Goal: Information Seeking & Learning: Learn about a topic

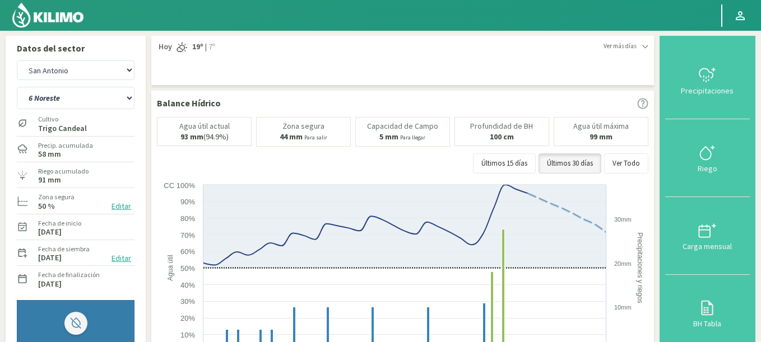
select select "232: Object"
select select "3: Object"
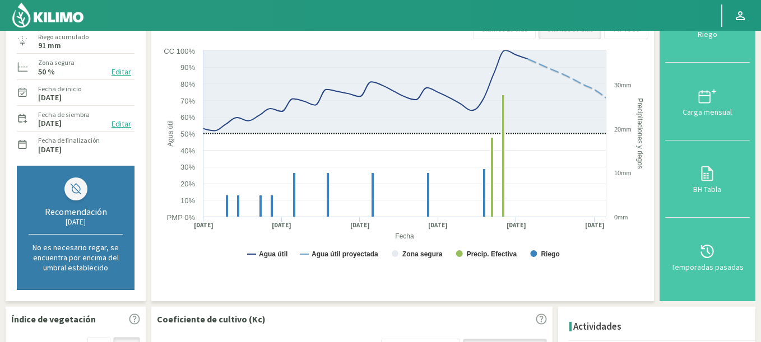
click at [53, 16] on img at bounding box center [47, 15] width 73 height 27
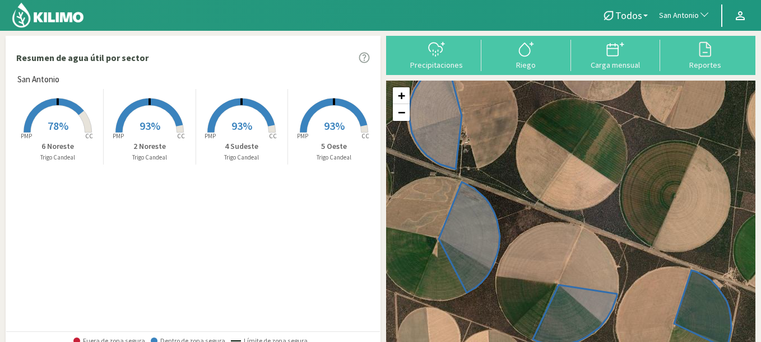
click at [346, 129] on rect at bounding box center [334, 134] width 90 height 90
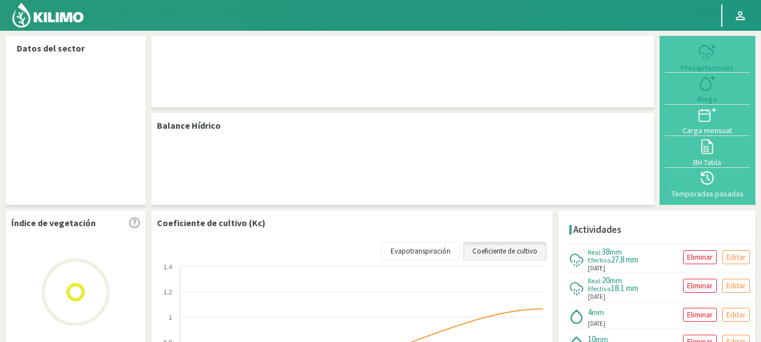
select select "232: Object"
select select "2: Object"
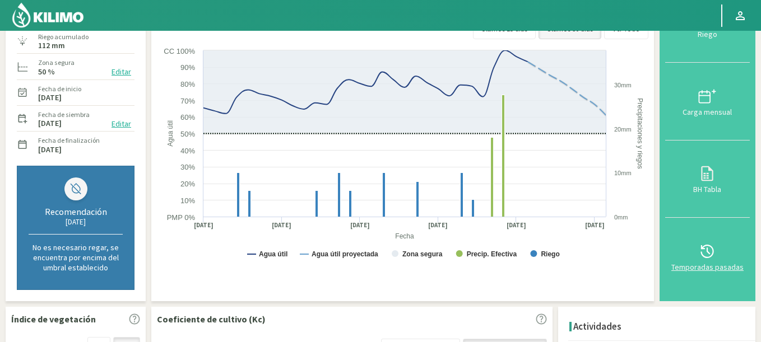
click at [710, 262] on svg-icon at bounding box center [707, 258] width 18 height 10
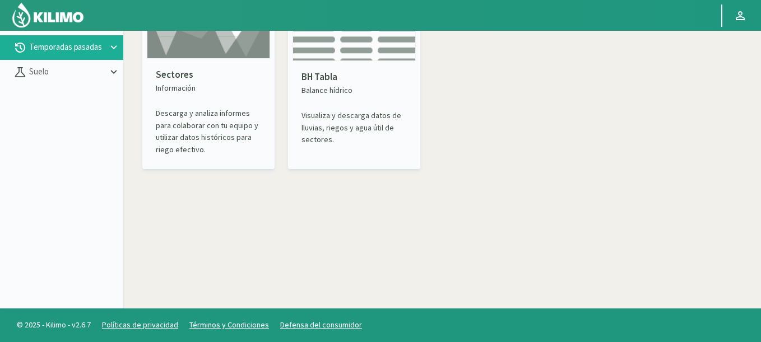
scroll to position [64, 0]
click at [228, 70] on p "Sectores" at bounding box center [208, 75] width 105 height 15
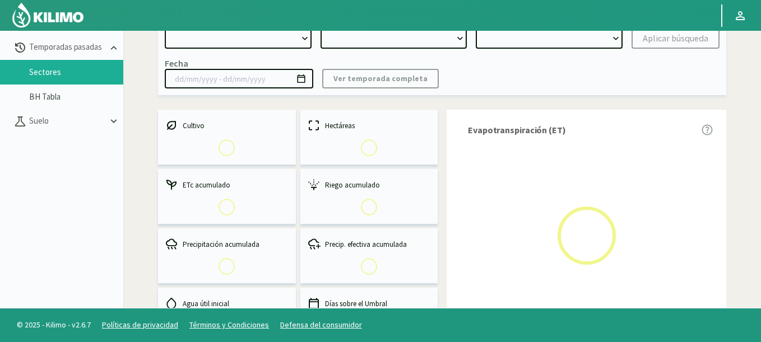
select select "0: Object"
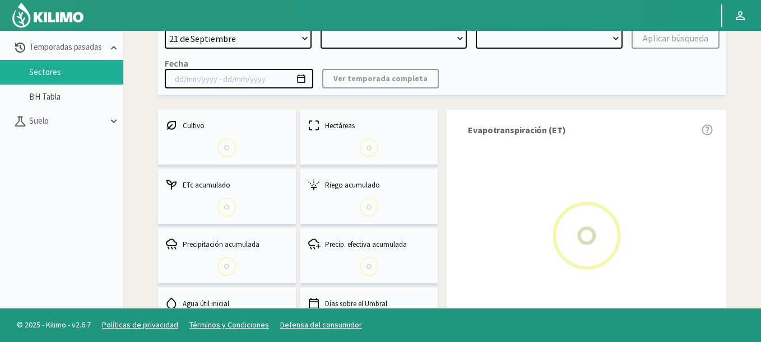
type input "[DATE] - [DATE]"
select select "0: 2023"
select select "0: Object"
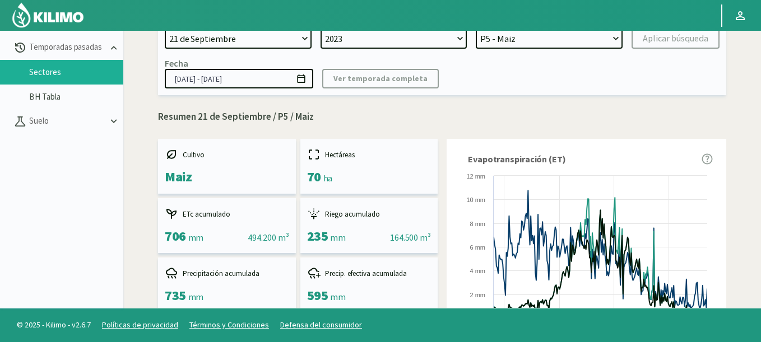
select select "1313: Object"
click at [165, 29] on select "[DATE] 8 Fuegos Acograpes - Ag. [PERSON_NAME] - Ag. [GEOGRAPHIC_DATA] Acograpes…" at bounding box center [238, 39] width 147 height 20
select select
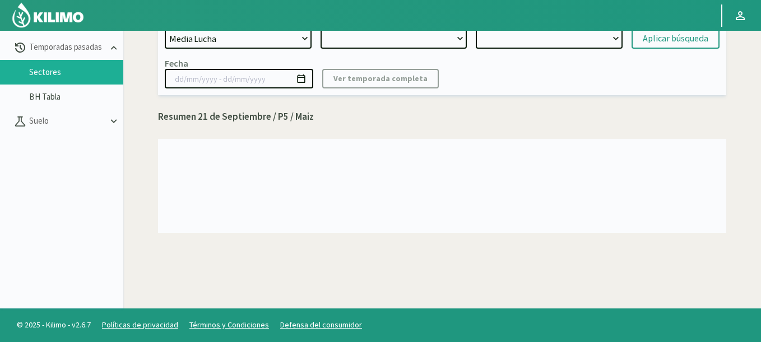
select select "2: 2024"
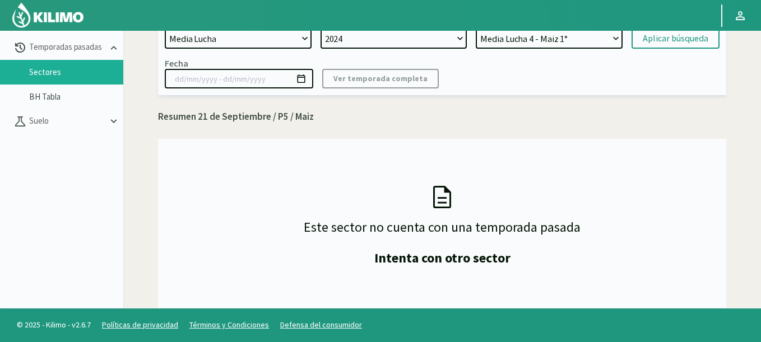
select select "14: Object"
click at [475, 29] on select "Media Lucha 4 - Maiz 1° Media Lucha 3 - Maiz 1° Media Lucha 2 - Maiz 1° Media L…" at bounding box center [548, 39] width 147 height 20
click at [691, 36] on div "Aplicar búsqueda" at bounding box center [675, 38] width 66 height 13
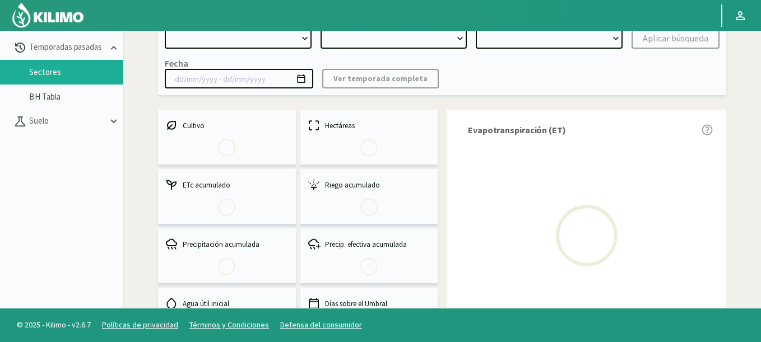
select select "1313: Object"
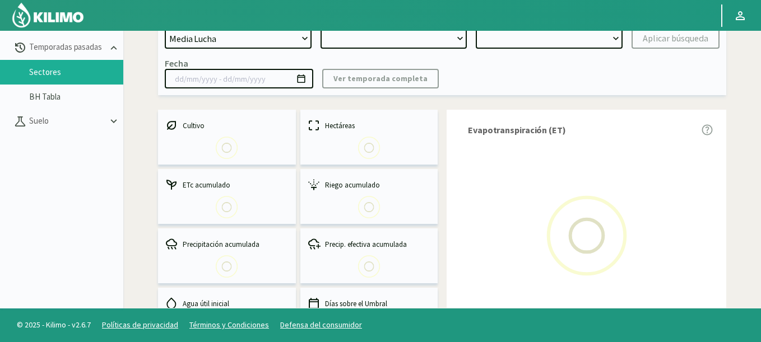
type input "[DATE] - [DATE]"
select select "0: 2024"
select select "7: Object"
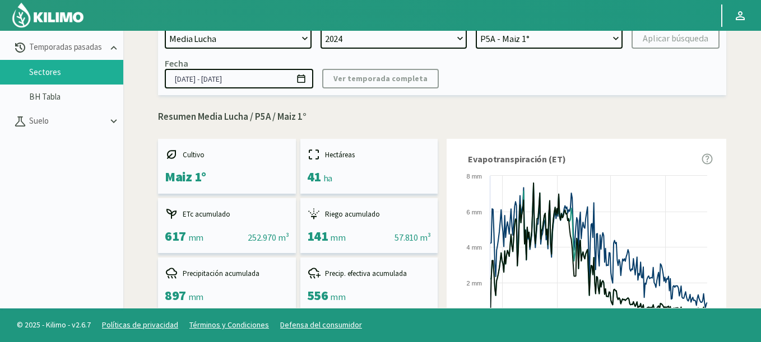
click at [298, 80] on icon at bounding box center [301, 78] width 11 height 11
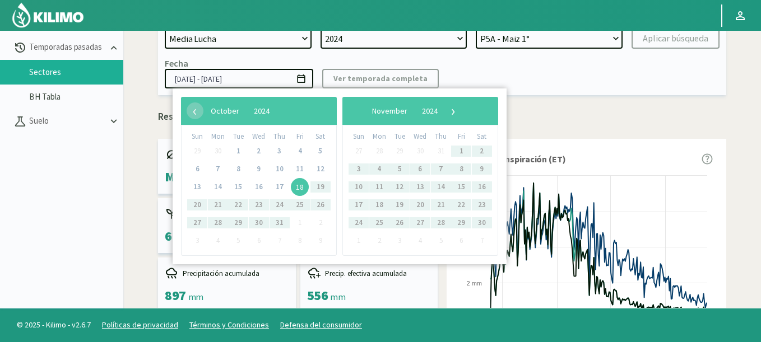
click at [298, 80] on icon at bounding box center [301, 78] width 11 height 11
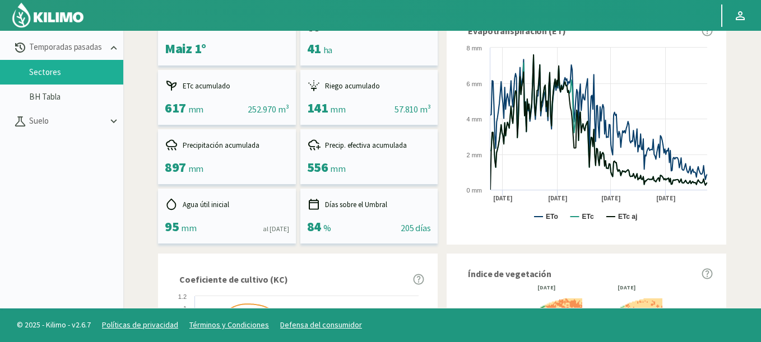
scroll to position [269, 0]
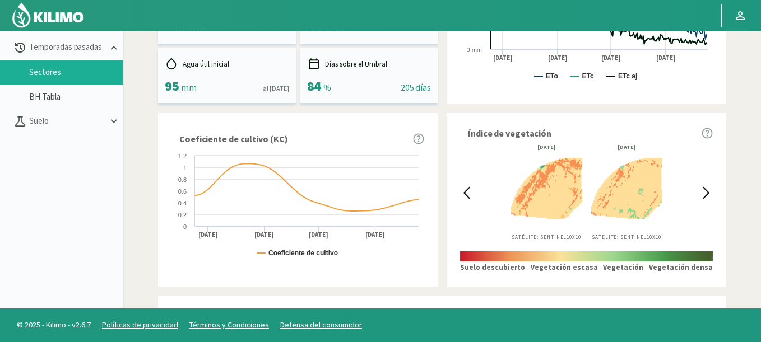
click at [462, 197] on icon at bounding box center [466, 192] width 13 height 13
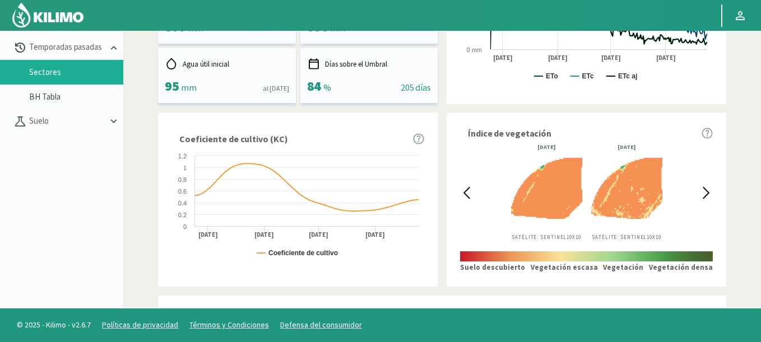
click at [463, 197] on icon at bounding box center [466, 192] width 13 height 13
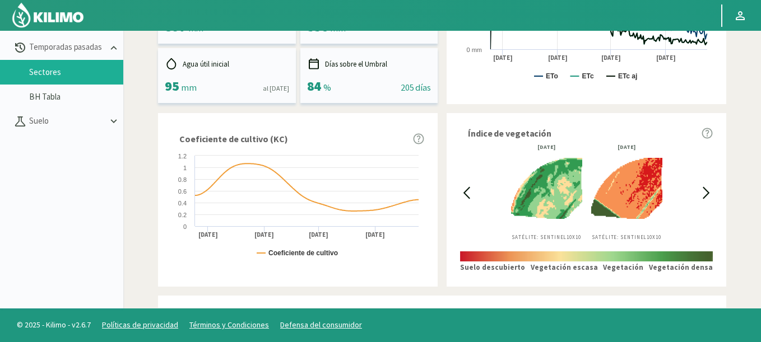
click at [463, 197] on icon at bounding box center [466, 192] width 13 height 13
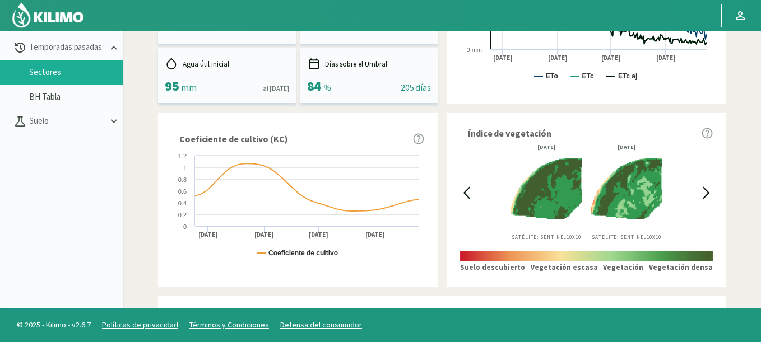
click at [711, 195] on icon at bounding box center [705, 192] width 13 height 13
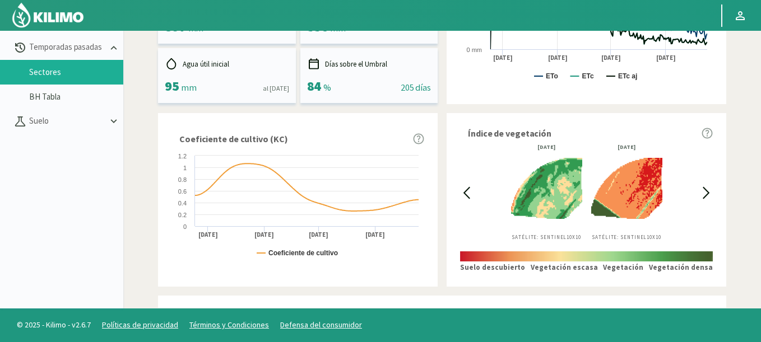
click at [710, 195] on icon at bounding box center [705, 192] width 13 height 13
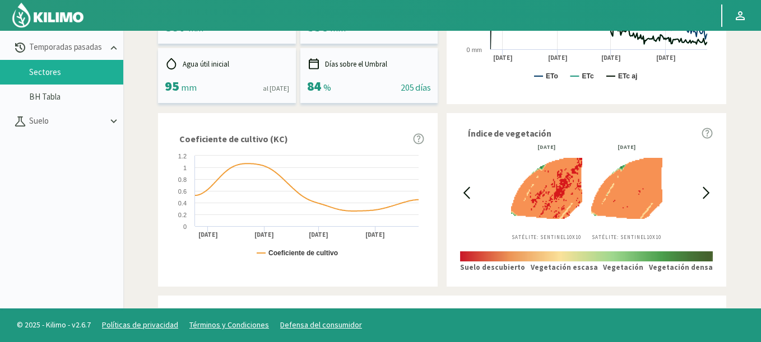
click at [473, 188] on div "[DATE] Satélite: Sentinel 10X10 [DATE] Satélite: Sentinel 10X10" at bounding box center [586, 192] width 227 height 96
click at [461, 190] on icon at bounding box center [466, 192] width 13 height 13
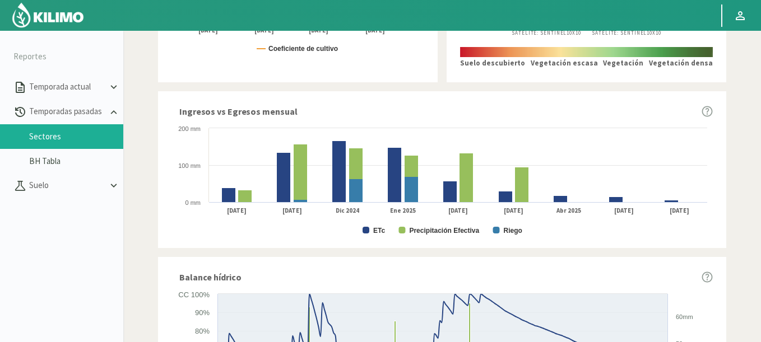
scroll to position [336, 0]
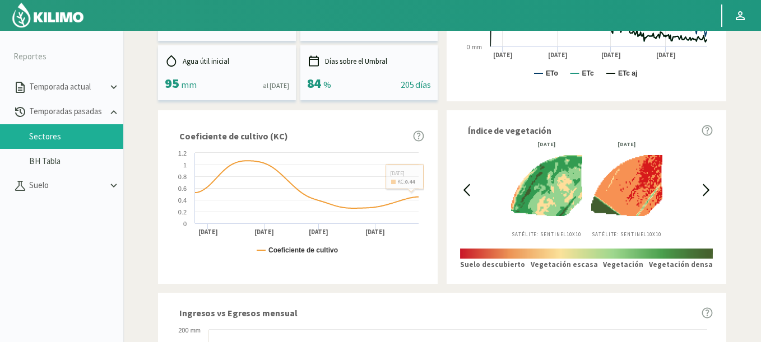
click at [470, 197] on div at bounding box center [466, 190] width 13 height 96
click at [466, 189] on icon at bounding box center [466, 190] width 13 height 13
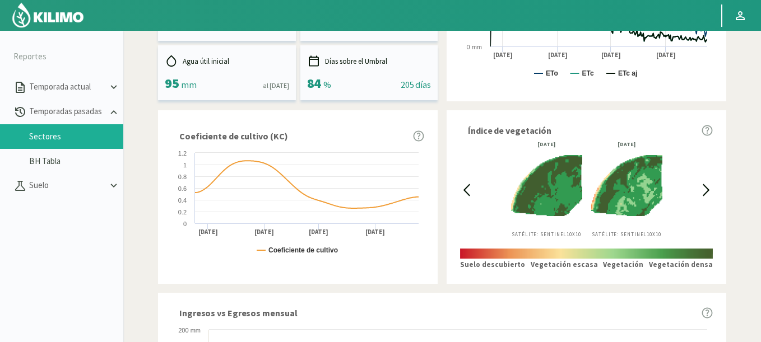
click at [702, 189] on icon at bounding box center [705, 190] width 13 height 13
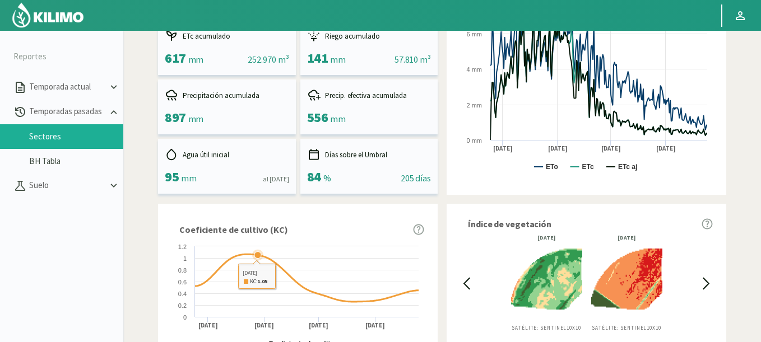
scroll to position [0, 0]
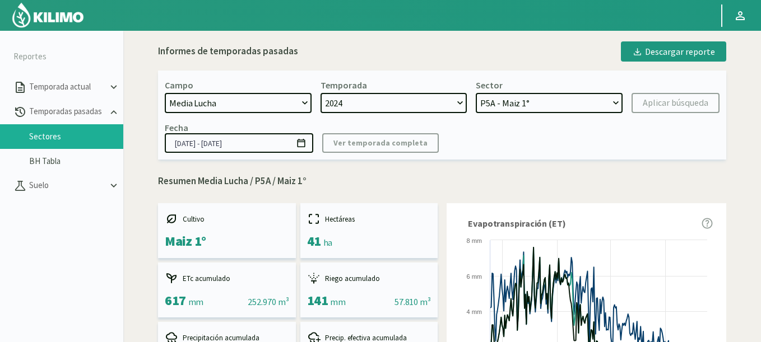
click at [298, 142] on icon at bounding box center [301, 143] width 8 height 8
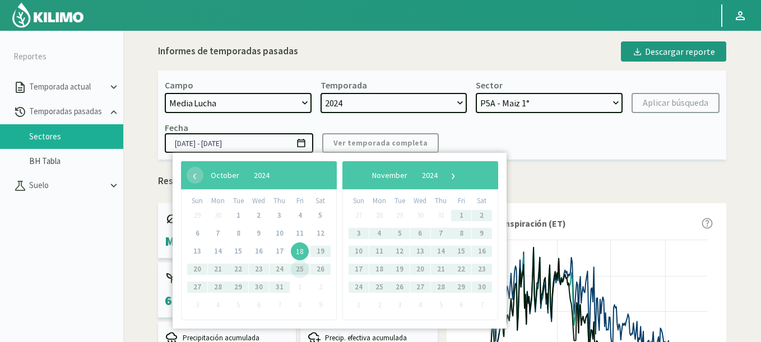
click at [300, 252] on span "18" at bounding box center [300, 251] width 18 height 18
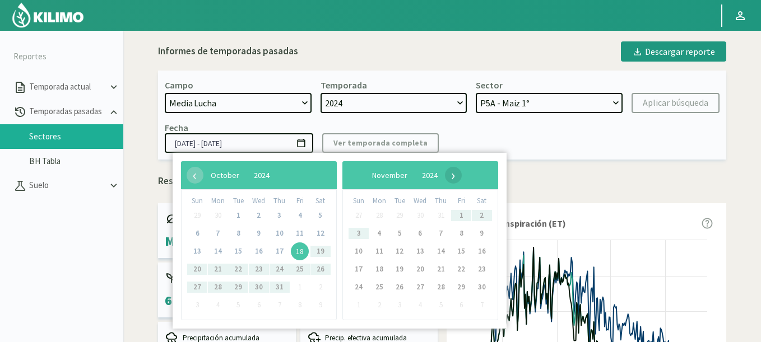
click at [461, 175] on span "›" at bounding box center [453, 175] width 17 height 17
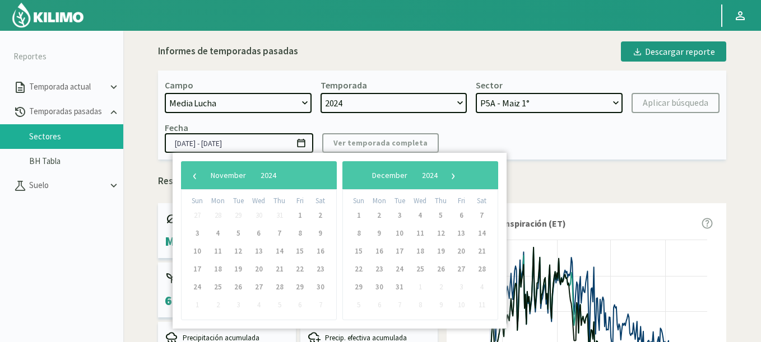
click at [461, 175] on span "›" at bounding box center [453, 175] width 17 height 17
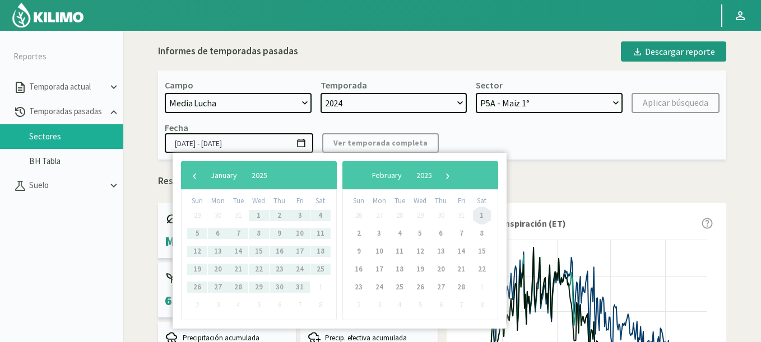
click at [478, 217] on span "1" at bounding box center [482, 216] width 18 height 18
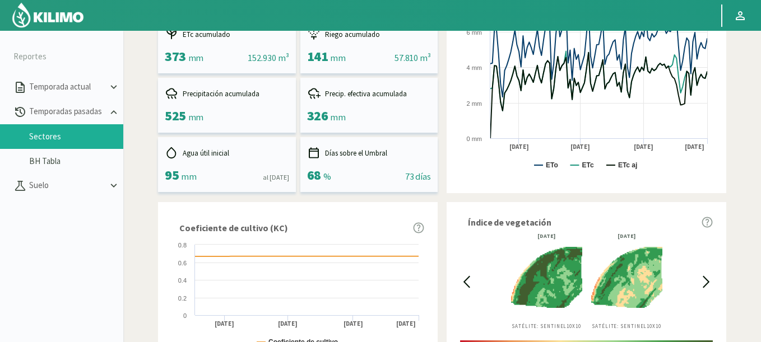
scroll to position [43, 0]
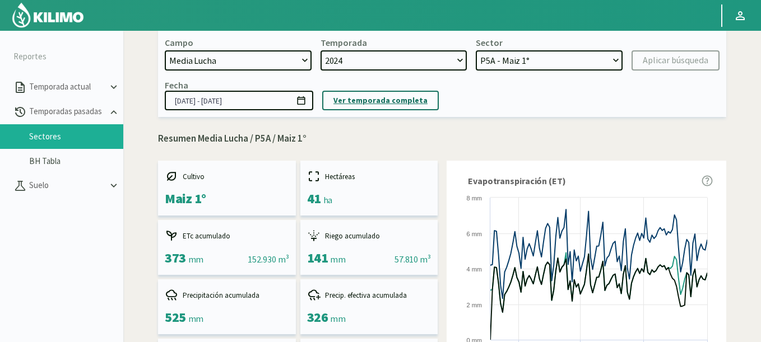
click at [377, 95] on p "Ver temporada completa" at bounding box center [380, 100] width 94 height 13
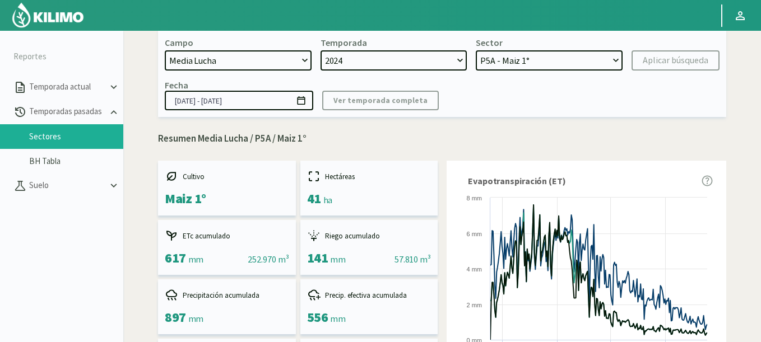
click at [302, 100] on icon at bounding box center [301, 100] width 8 height 8
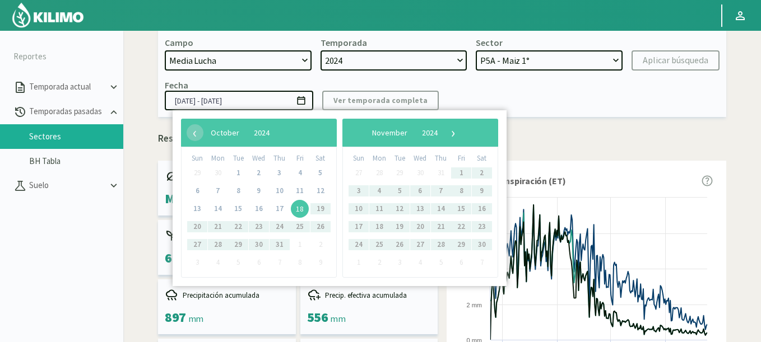
click at [296, 206] on span "18" at bounding box center [300, 209] width 18 height 18
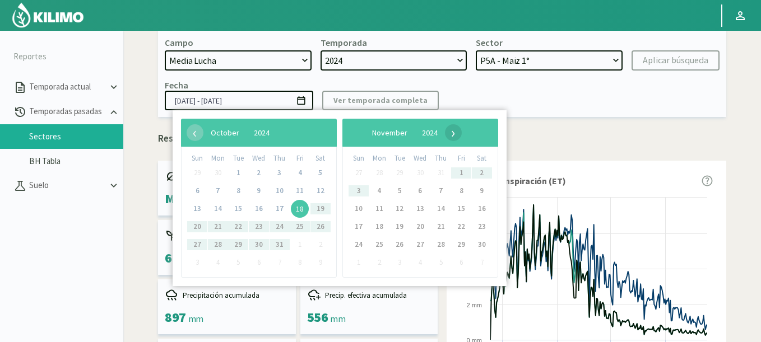
click at [461, 133] on span "›" at bounding box center [453, 132] width 17 height 17
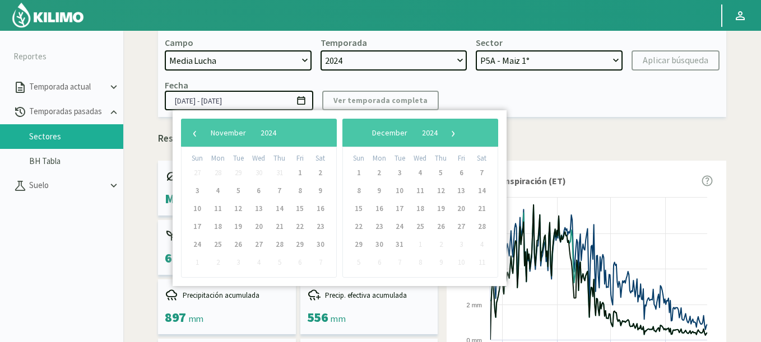
click at [461, 133] on span "›" at bounding box center [453, 132] width 17 height 17
click at [452, 133] on span "›" at bounding box center [444, 132] width 17 height 17
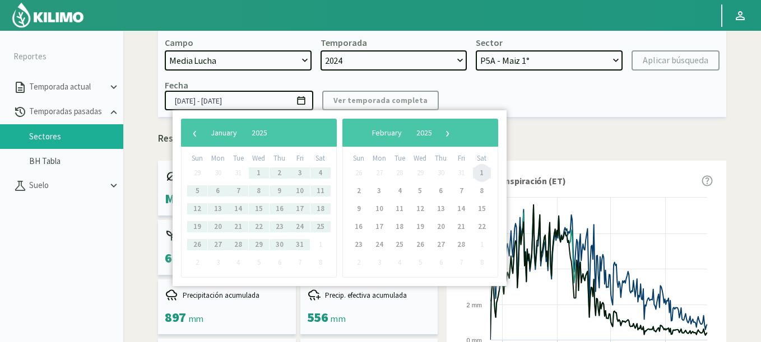
click at [480, 172] on span "1" at bounding box center [482, 173] width 18 height 18
type input "[DATE] - [DATE]"
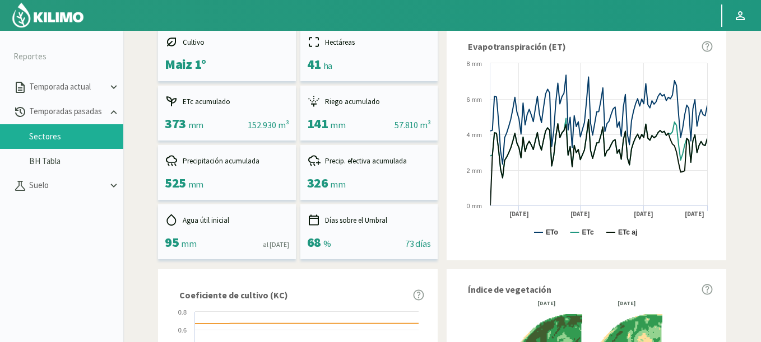
scroll to position [0, 0]
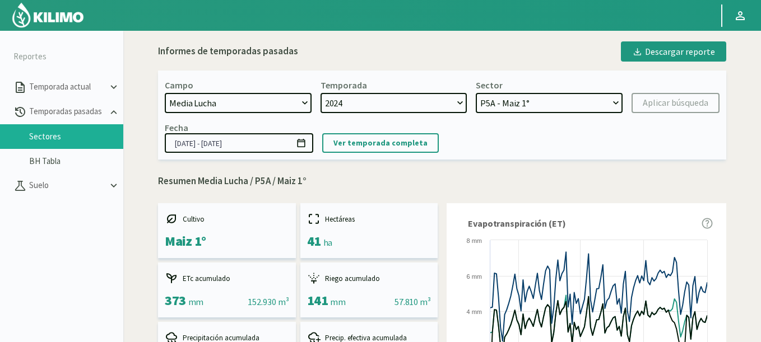
select select "6: Object"
click at [475, 93] on select "Media Lucha 4 - Maiz 1° Media Lucha 3 - Maiz 1° Media Lucha 2 - Maiz 1° Media L…" at bounding box center [548, 103] width 147 height 20
click at [647, 103] on div "Aplicar búsqueda" at bounding box center [675, 102] width 66 height 13
type input "[DATE] - [DATE]"
select select "14: Object"
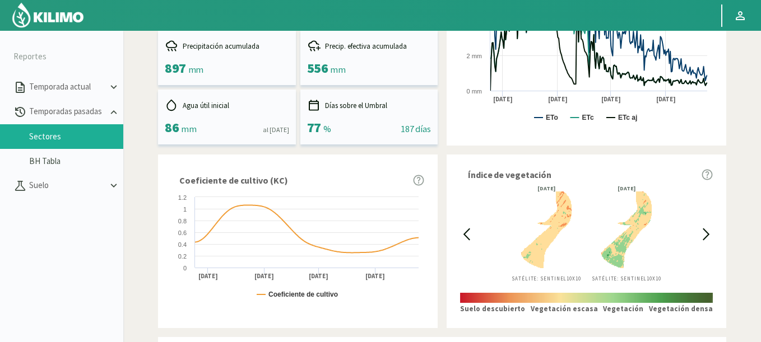
scroll to position [403, 0]
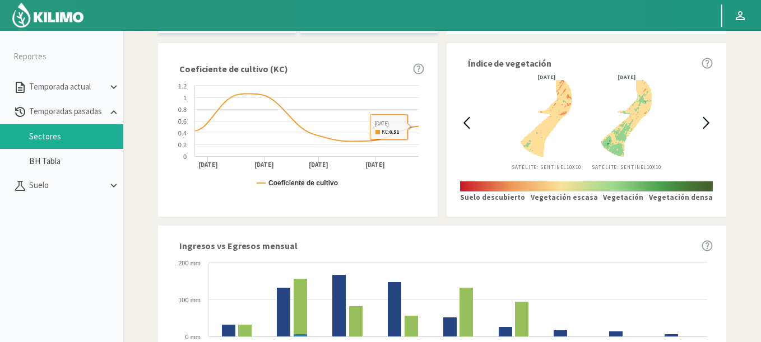
click at [457, 122] on div "Índice de vegetación [DATE] Satélite: Sentinel 10X10 [DATE] Satélite: Sentinel …" at bounding box center [585, 129] width 279 height 173
click at [469, 123] on icon at bounding box center [466, 122] width 13 height 13
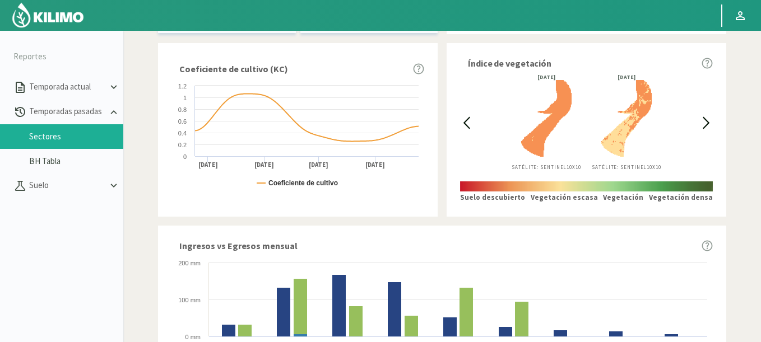
click at [469, 123] on icon at bounding box center [466, 122] width 13 height 13
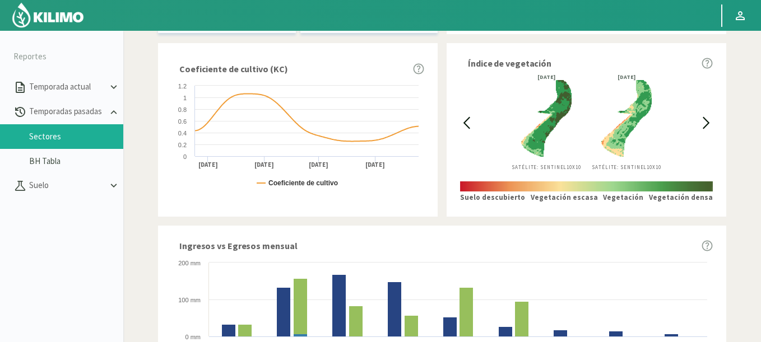
click at [469, 123] on icon at bounding box center [466, 122] width 13 height 13
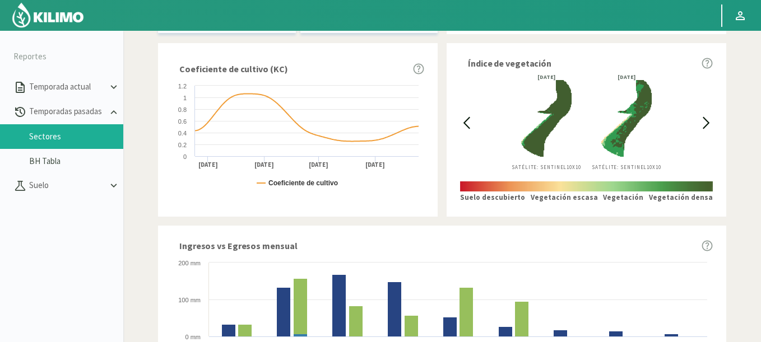
click at [706, 127] on icon at bounding box center [705, 122] width 13 height 13
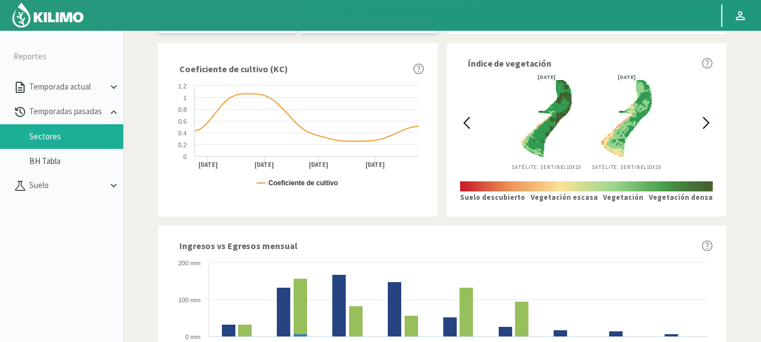
click at [706, 127] on icon at bounding box center [705, 122] width 13 height 13
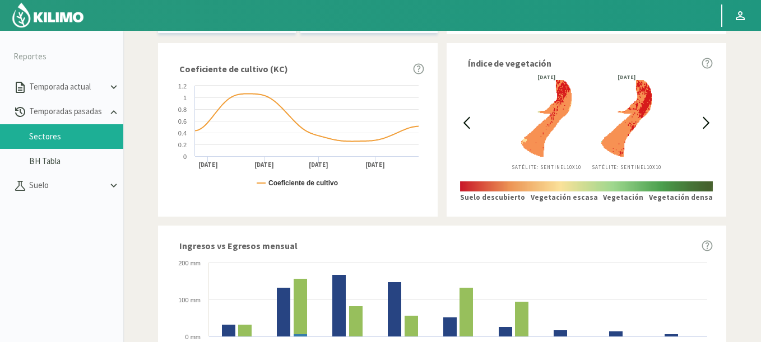
click at [458, 115] on div "Índice de vegetación [DATE] Satélite: Sentinel 10X10 [DATE] Satélite: Sentinel …" at bounding box center [585, 129] width 279 height 173
click at [464, 120] on icon at bounding box center [466, 122] width 13 height 13
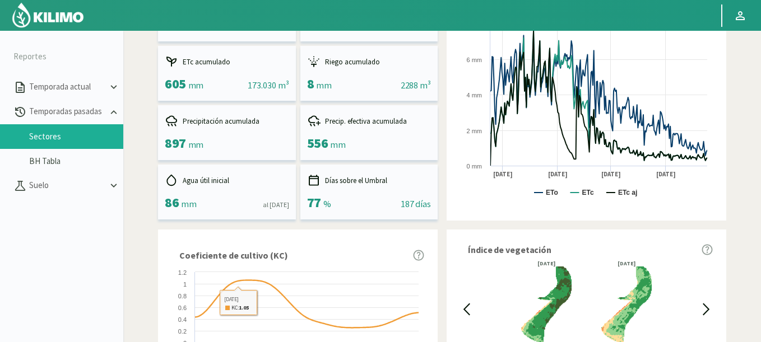
scroll to position [67, 0]
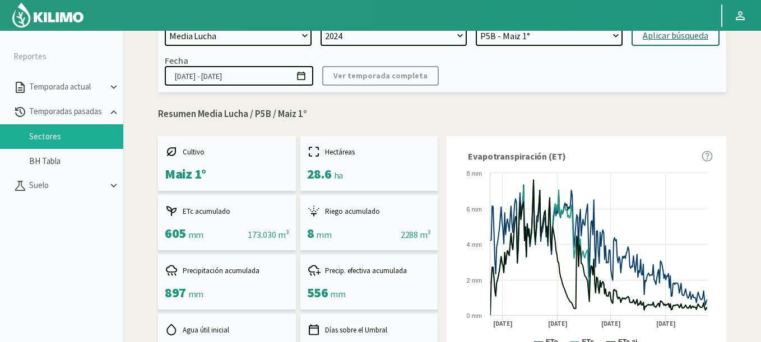
click at [302, 72] on icon at bounding box center [301, 76] width 11 height 11
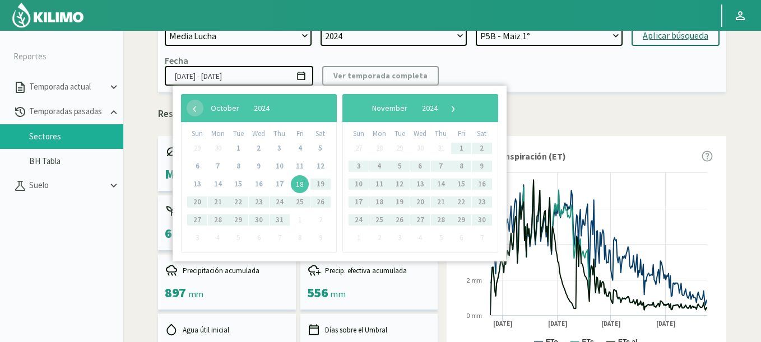
click at [300, 184] on span "18" at bounding box center [300, 184] width 18 height 18
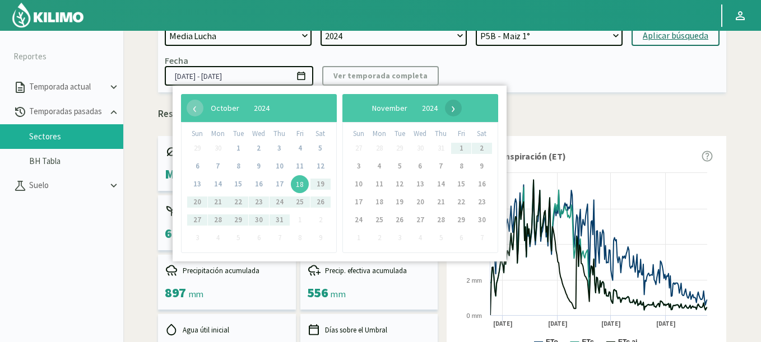
click at [461, 108] on span "›" at bounding box center [453, 108] width 17 height 17
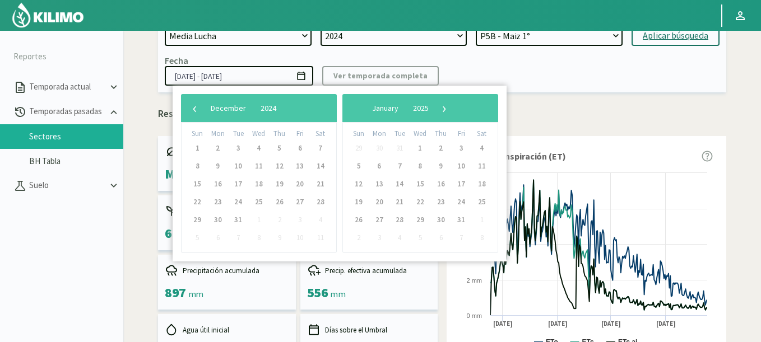
click at [452, 108] on span "›" at bounding box center [444, 108] width 17 height 17
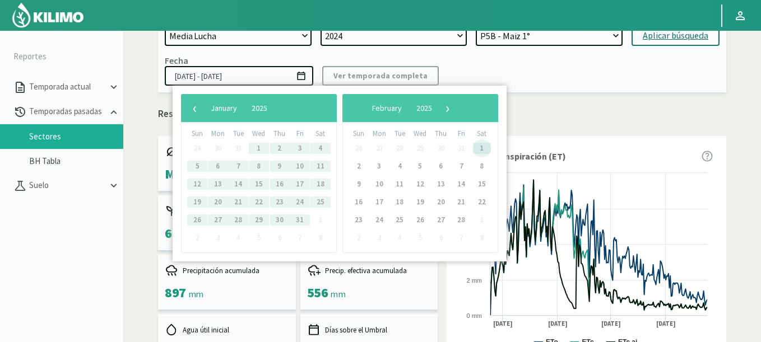
click at [478, 151] on span "1" at bounding box center [482, 148] width 18 height 18
type input "[DATE] - [DATE]"
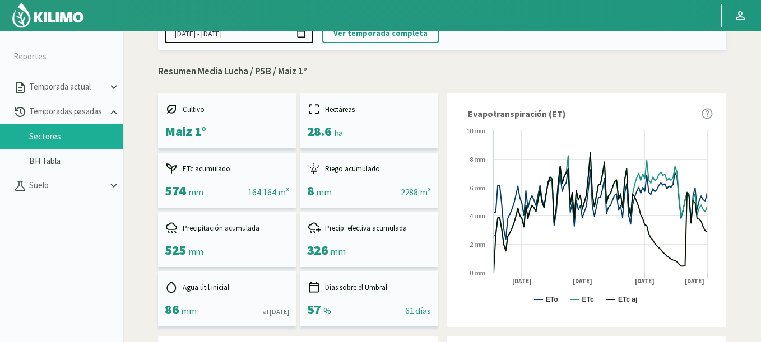
scroll to position [0, 0]
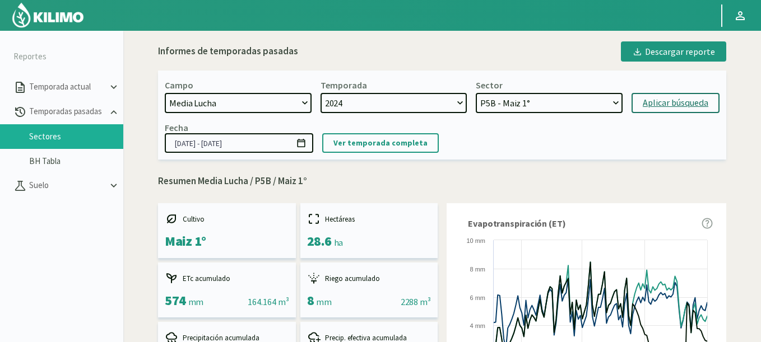
click at [304, 144] on icon at bounding box center [301, 143] width 11 height 11
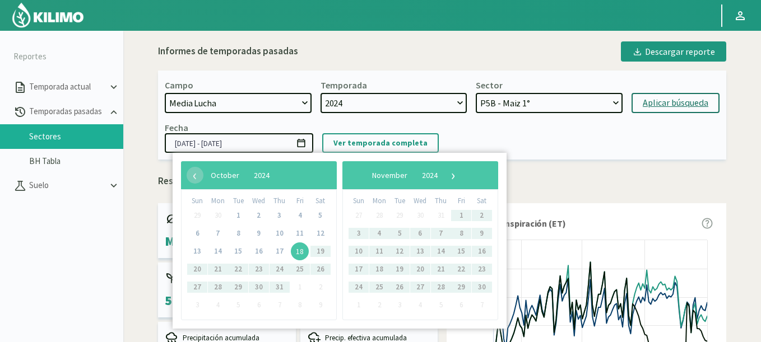
click at [540, 107] on select "Media Lucha 4 - Maiz 1° Media Lucha 3 - Maiz 1° Media Lucha 2 - Maiz 1° Media L…" at bounding box center [548, 103] width 147 height 20
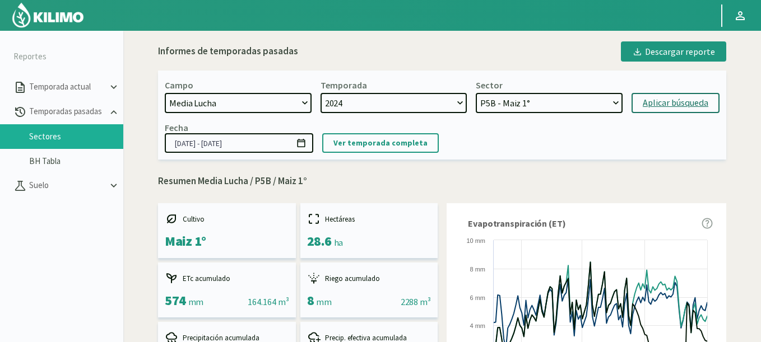
click at [525, 94] on select "Media Lucha 4 - Maiz 1° Media Lucha 3 - Maiz 1° Media Lucha 2 - Maiz 1° Media L…" at bounding box center [548, 103] width 147 height 20
select select "15: Object"
click at [475, 93] on select "Media Lucha 4 - Maiz 1° Media Lucha 3 - Maiz 1° Media Lucha 2 - Maiz 1° Media L…" at bounding box center [548, 103] width 147 height 20
click at [645, 101] on div "Aplicar búsqueda" at bounding box center [675, 102] width 66 height 13
type input "[DATE] - [DATE]"
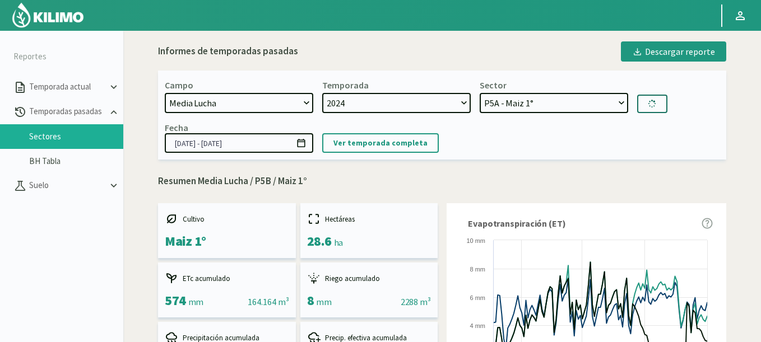
select select "23: Object"
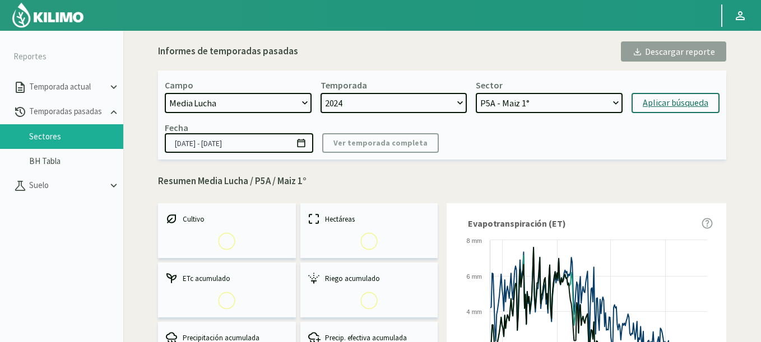
click at [301, 145] on icon at bounding box center [301, 143] width 11 height 11
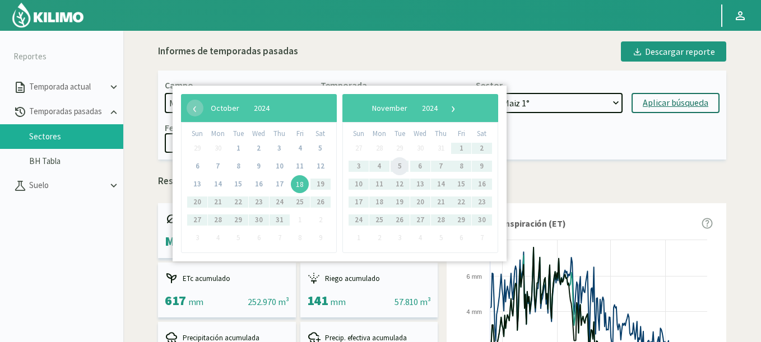
scroll to position [67, 0]
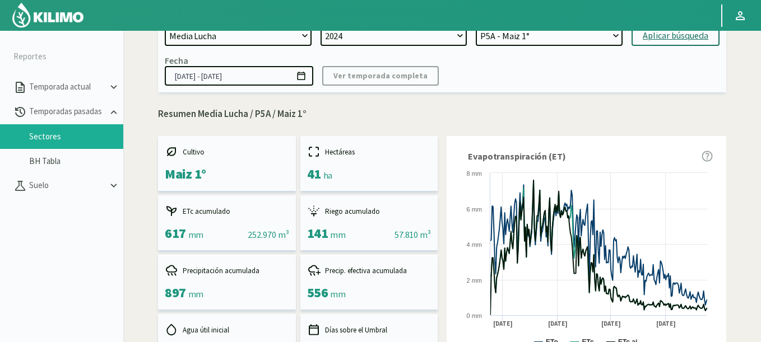
scroll to position [0, 0]
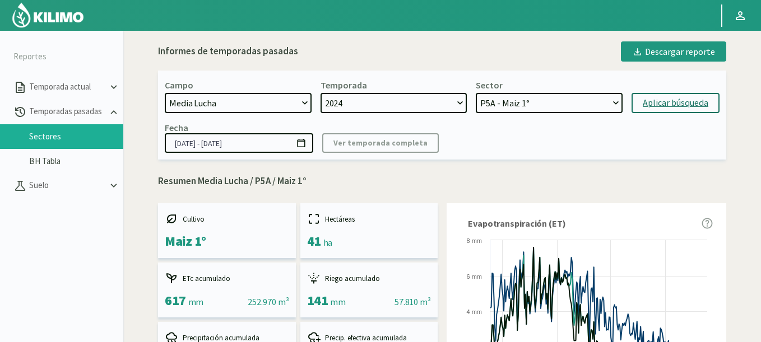
click at [302, 144] on icon at bounding box center [301, 143] width 11 height 11
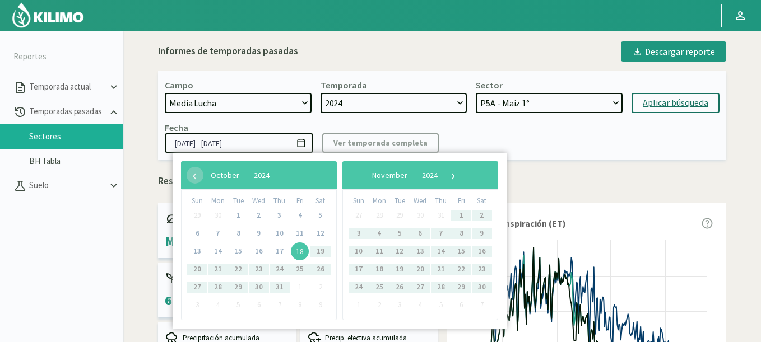
click at [298, 253] on span "18" at bounding box center [300, 251] width 18 height 18
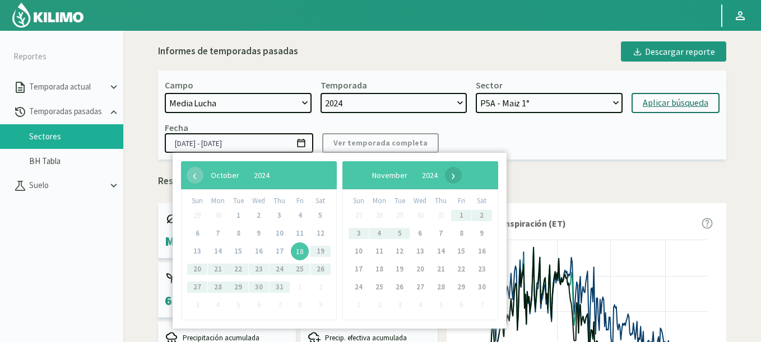
click at [461, 179] on span "›" at bounding box center [453, 175] width 17 height 17
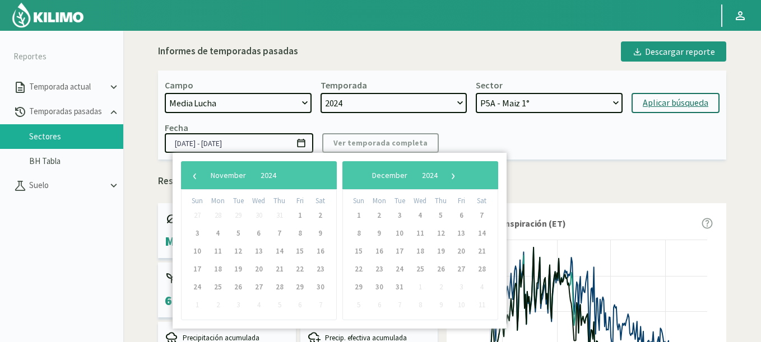
click at [461, 179] on span "›" at bounding box center [453, 175] width 17 height 17
click at [452, 179] on span "›" at bounding box center [444, 175] width 17 height 17
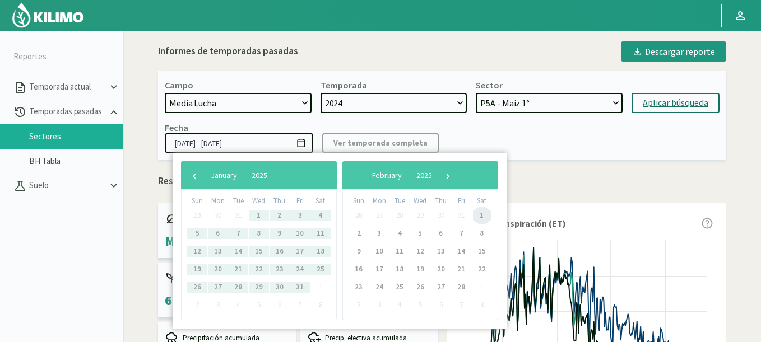
click at [483, 216] on span "1" at bounding box center [482, 216] width 18 height 18
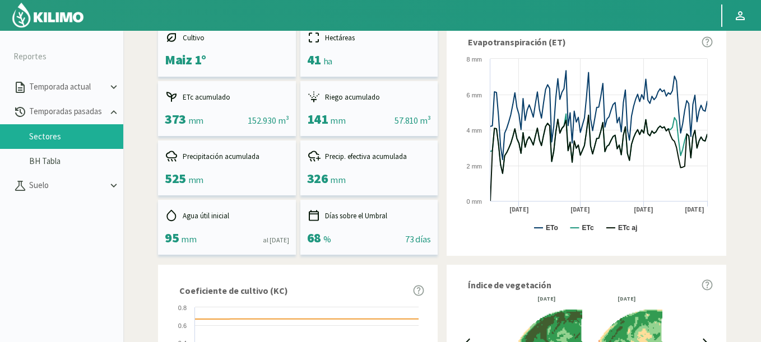
scroll to position [277, 0]
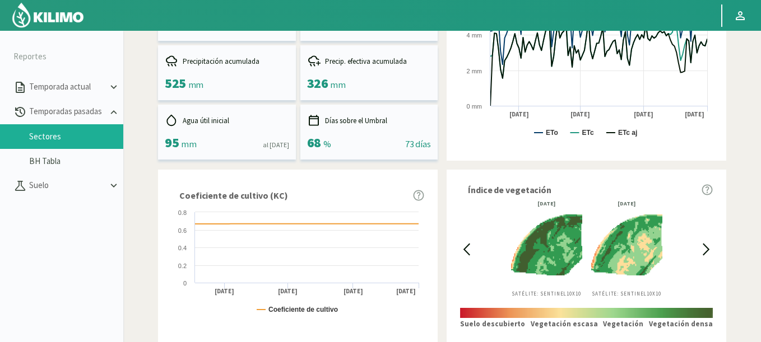
click at [703, 248] on icon at bounding box center [705, 249] width 13 height 13
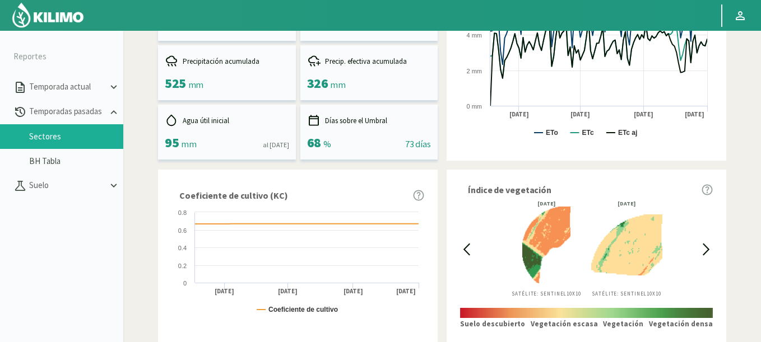
click at [459, 248] on svg-icon at bounding box center [463, 249] width 10 height 13
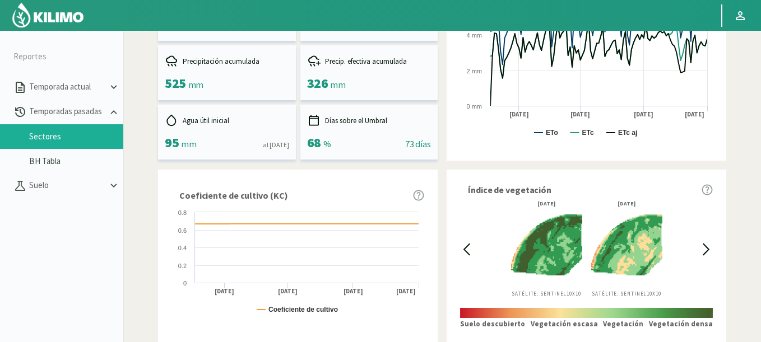
click at [701, 248] on icon at bounding box center [705, 249] width 13 height 13
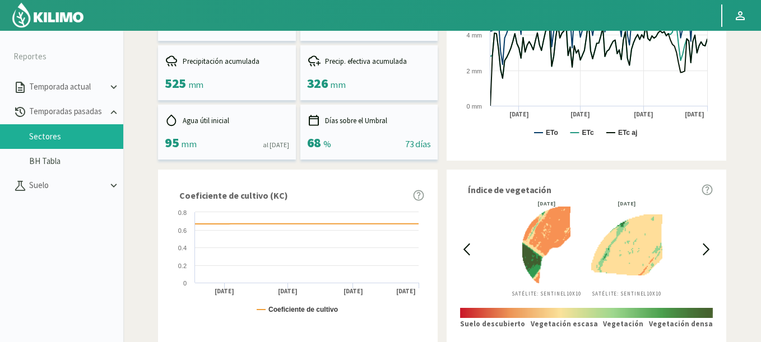
click at [707, 249] on icon at bounding box center [706, 249] width 6 height 11
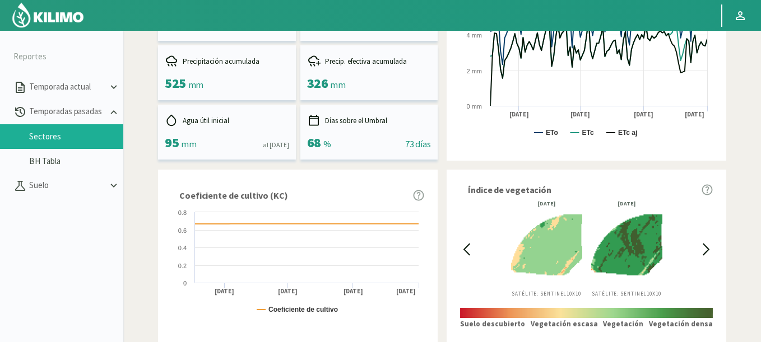
click at [707, 249] on icon at bounding box center [706, 249] width 6 height 11
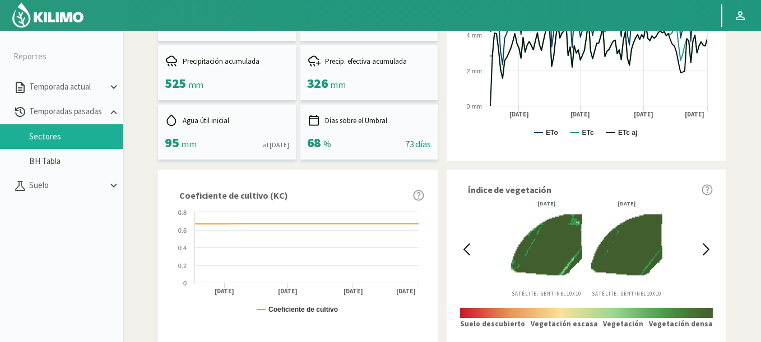
click at [707, 249] on icon at bounding box center [706, 249] width 6 height 11
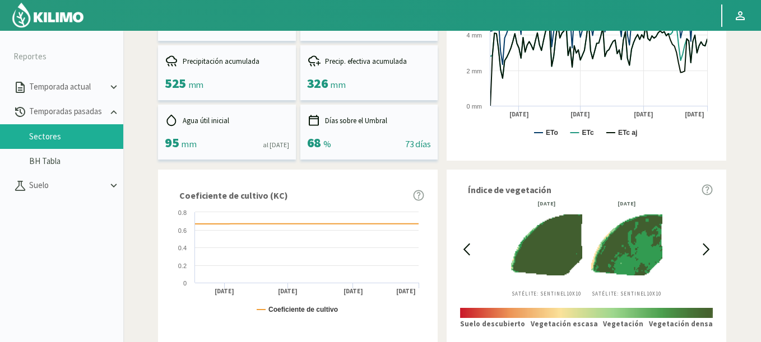
click at [707, 249] on icon at bounding box center [706, 249] width 6 height 11
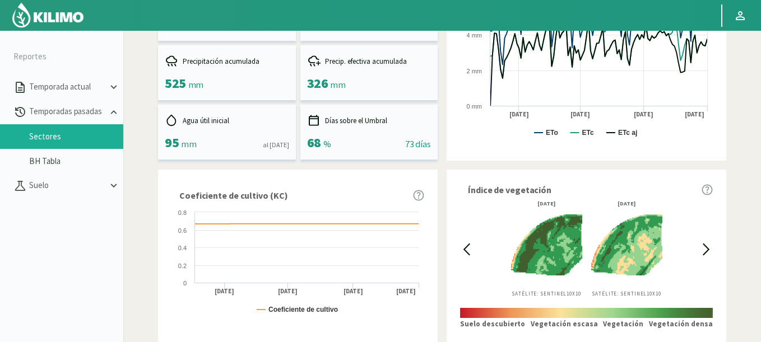
click at [707, 249] on icon at bounding box center [706, 249] width 6 height 11
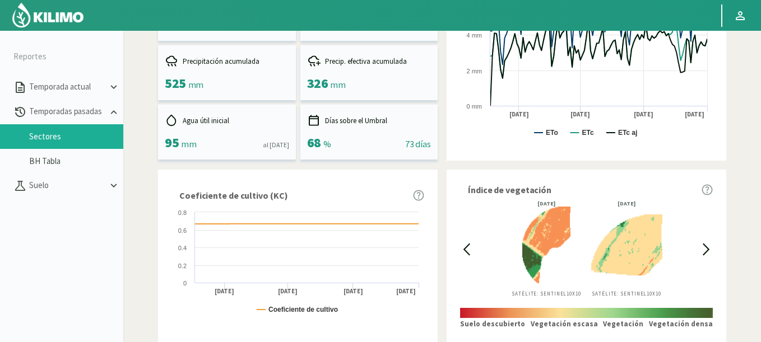
click at [469, 245] on icon at bounding box center [466, 249] width 13 height 13
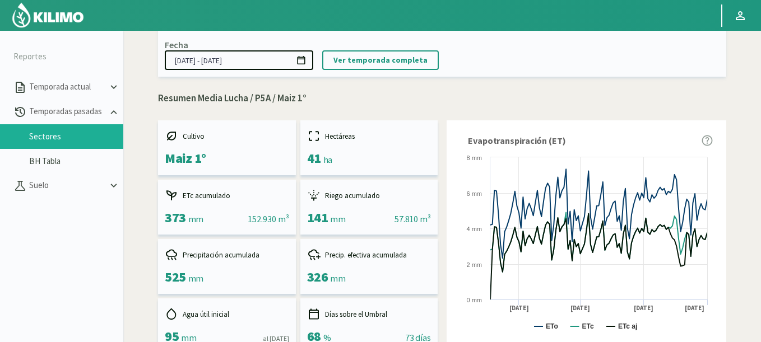
scroll to position [0, 0]
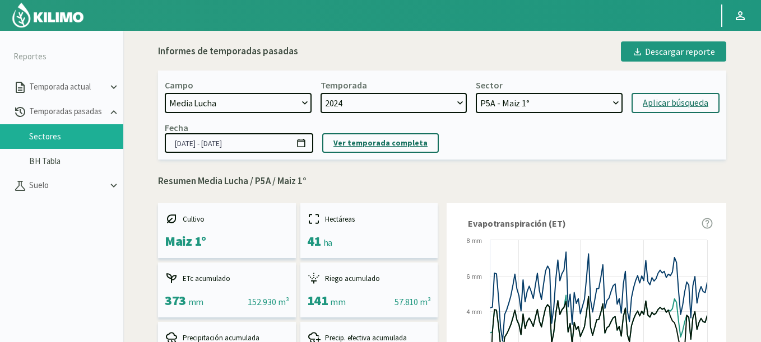
click at [392, 148] on p "Ver temporada completa" at bounding box center [380, 143] width 94 height 13
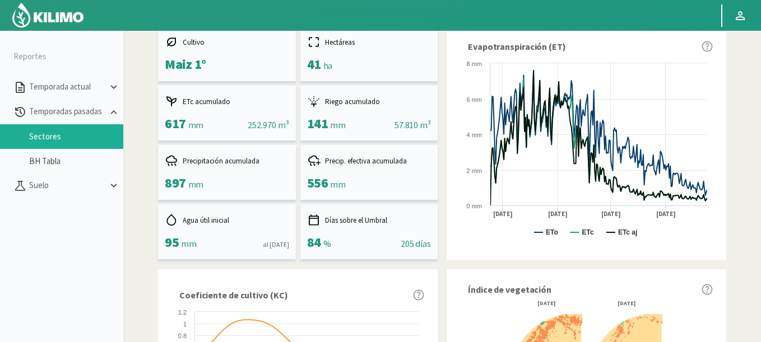
scroll to position [43, 0]
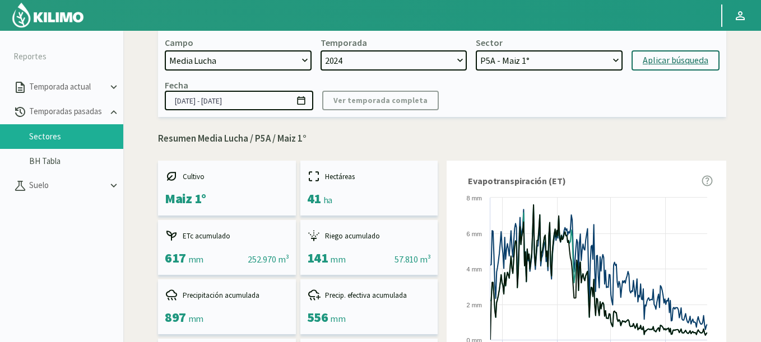
click at [302, 101] on icon at bounding box center [301, 100] width 11 height 11
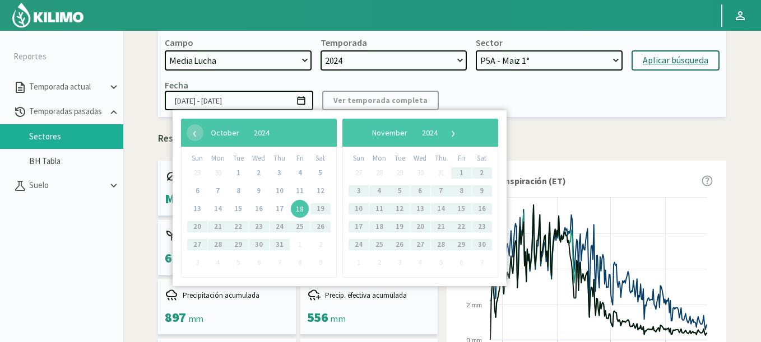
click at [302, 211] on span "18" at bounding box center [300, 209] width 18 height 18
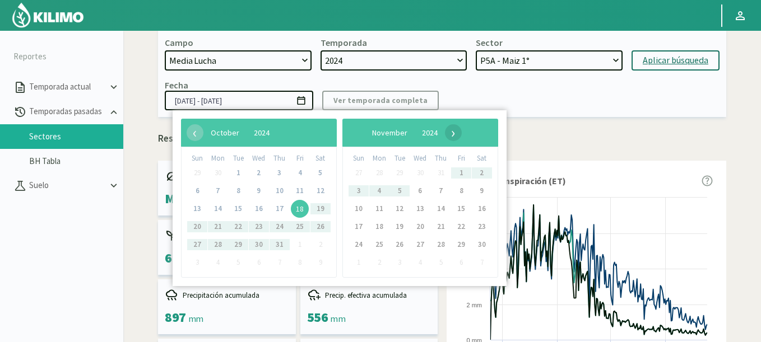
click at [461, 130] on span "›" at bounding box center [453, 132] width 17 height 17
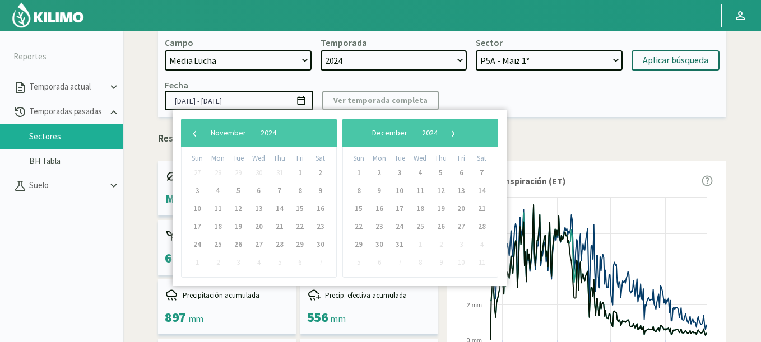
click at [461, 130] on span "›" at bounding box center [453, 132] width 17 height 17
click at [452, 130] on span "›" at bounding box center [444, 132] width 17 height 17
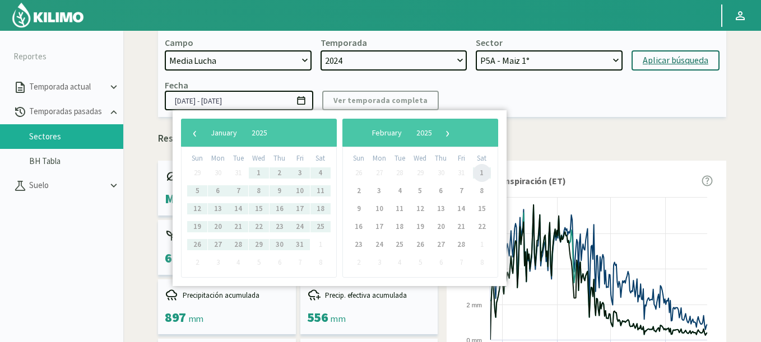
click at [484, 173] on span "1" at bounding box center [482, 173] width 18 height 18
type input "[DATE] - [DATE]"
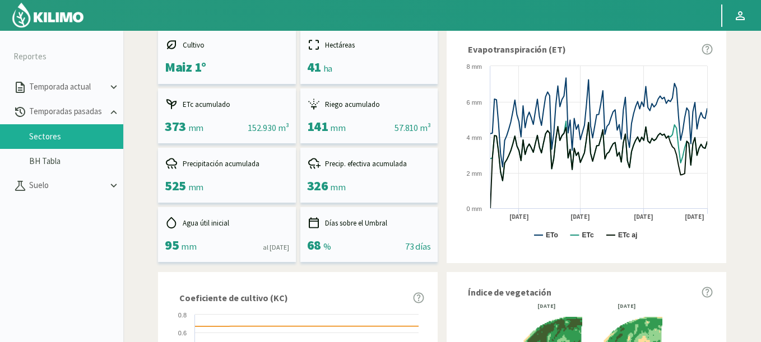
scroll to position [110, 0]
